Goal: Information Seeking & Learning: Learn about a topic

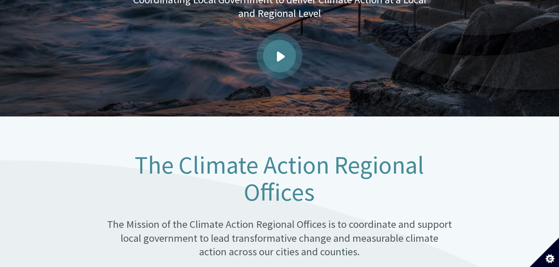
scroll to position [440, 0]
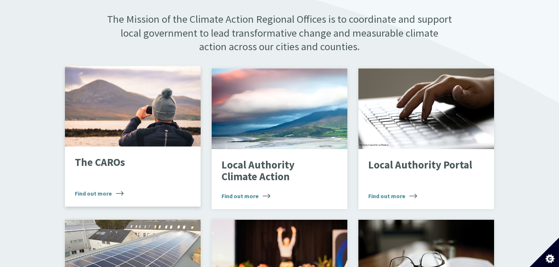
click at [95, 189] on span "Find out more" at bounding box center [99, 193] width 49 height 9
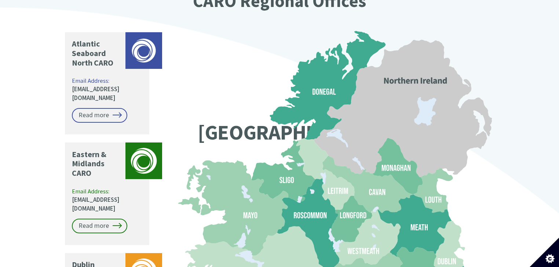
scroll to position [558, 0]
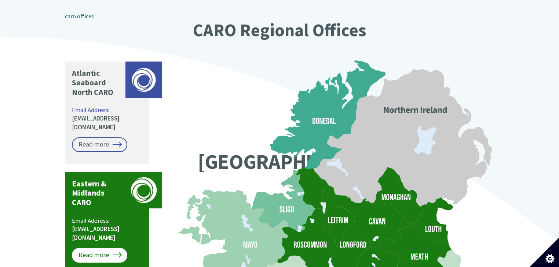
click at [110, 248] on link "Read more" at bounding box center [99, 255] width 55 height 15
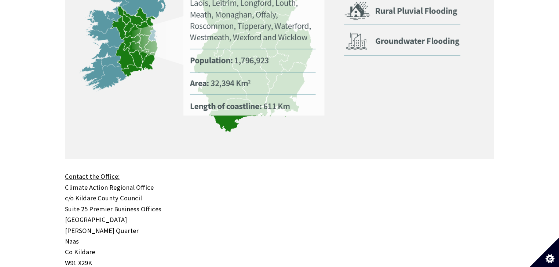
scroll to position [616, 0]
